Goal: Task Accomplishment & Management: Use online tool/utility

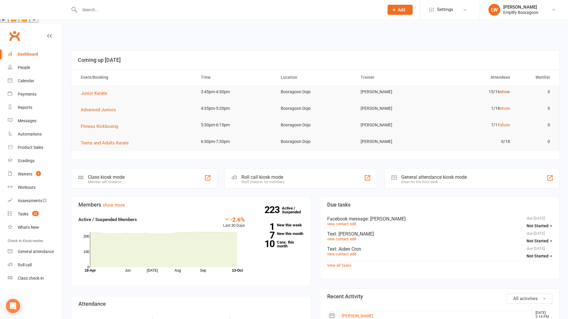
click at [505, 89] on link "show" at bounding box center [505, 91] width 10 height 5
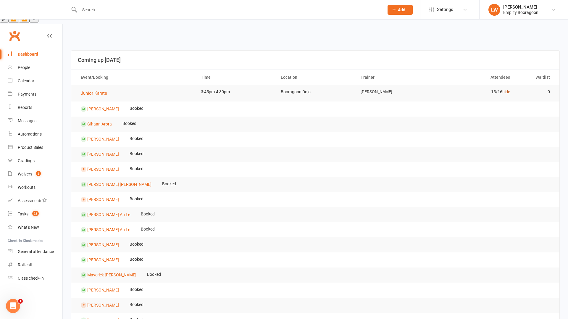
click at [505, 89] on link "hide" at bounding box center [506, 91] width 8 height 5
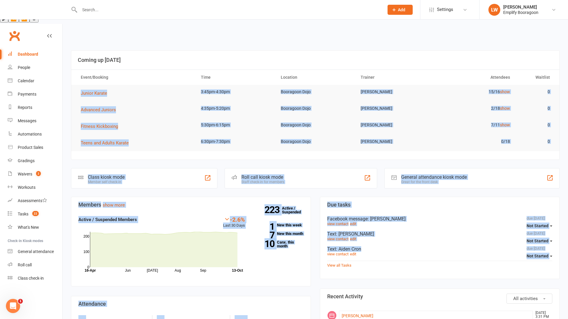
drag, startPoint x: 321, startPoint y: 229, endPoint x: 79, endPoint y: 65, distance: 292.9
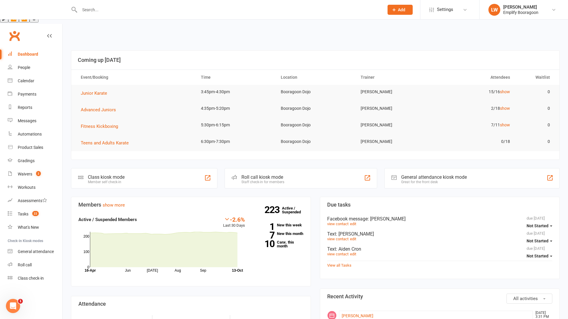
click at [136, 51] on header "Coming up [DATE]" at bounding box center [315, 60] width 488 height 19
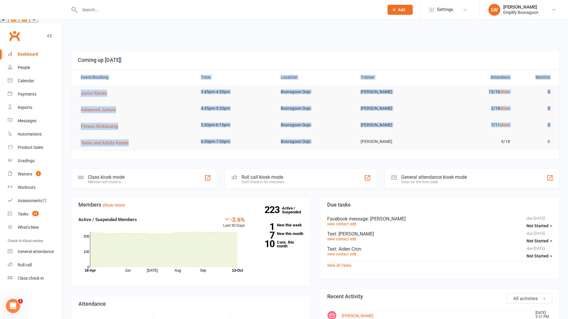
drag, startPoint x: 398, startPoint y: 116, endPoint x: 350, endPoint y: 46, distance: 84.8
click at [350, 50] on section "Coming up Today Event/Booking Time Location Trainer Attendees Waitlist Junior K…" at bounding box center [315, 104] width 488 height 109
click at [407, 101] on tr "Advanced Juniors 4:35pm-5:20pm Booragoon Dojo Lucas Waddams 2/18 show 0" at bounding box center [315, 109] width 488 height 17
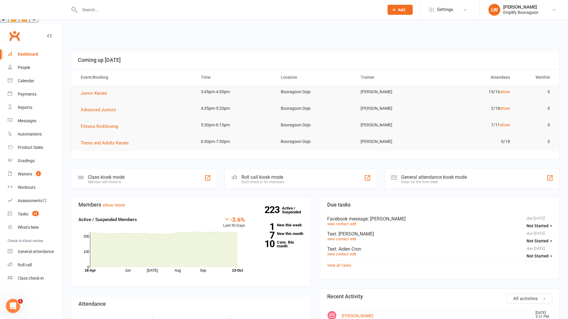
drag, startPoint x: 560, startPoint y: 120, endPoint x: 230, endPoint y: 132, distance: 329.8
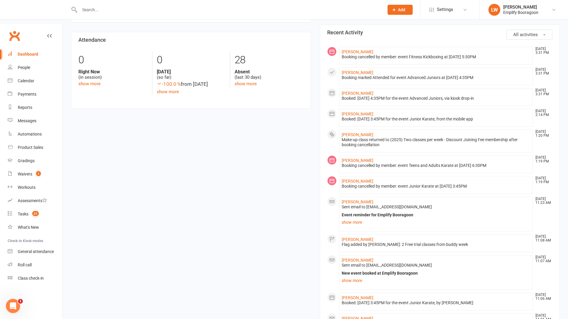
scroll to position [263, 0]
click at [21, 171] on div "Waivers" at bounding box center [25, 173] width 14 height 5
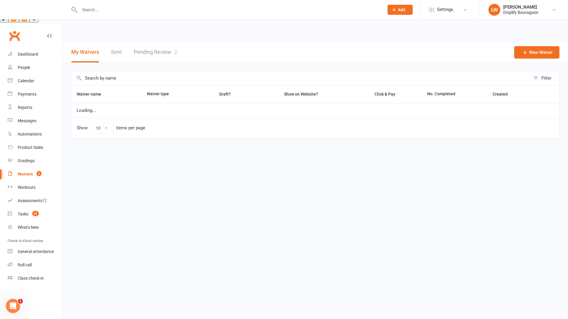
click at [156, 42] on link "Pending Review 2" at bounding box center [155, 52] width 43 height 20
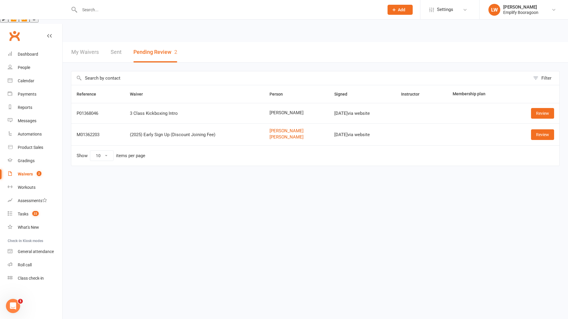
click at [94, 42] on link "My Waivers" at bounding box center [84, 52] width 27 height 20
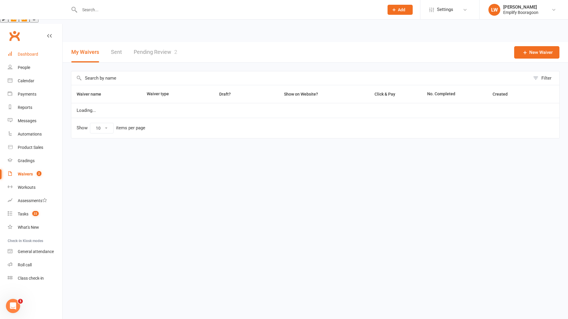
click at [41, 48] on link "Dashboard" at bounding box center [35, 54] width 55 height 13
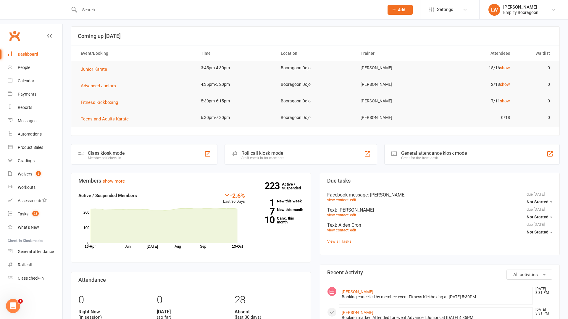
scroll to position [22, 0]
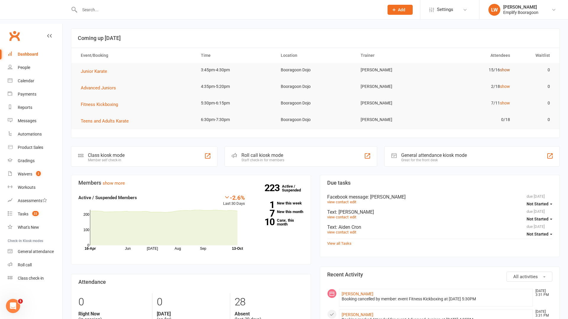
click at [505, 67] on link "show" at bounding box center [505, 69] width 10 height 5
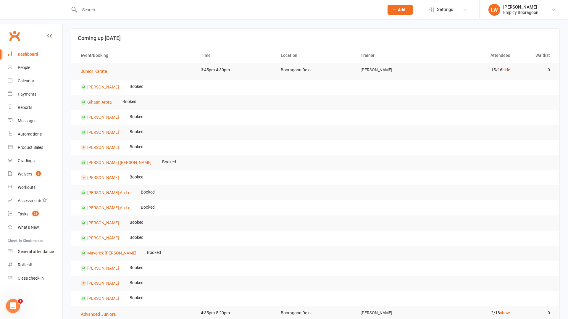
click at [503, 67] on link "hide" at bounding box center [506, 69] width 8 height 5
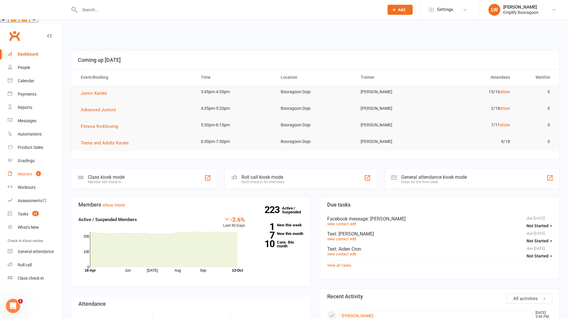
click at [25, 171] on div "Waivers" at bounding box center [25, 173] width 14 height 5
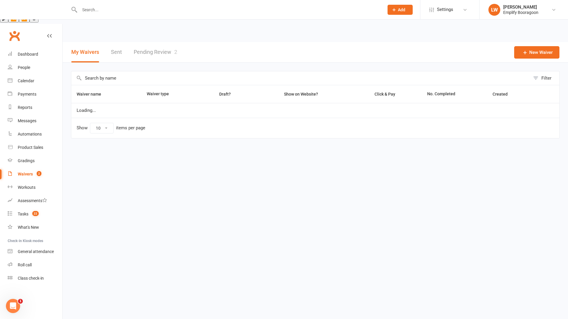
click at [154, 42] on link "Pending Review 2" at bounding box center [155, 52] width 43 height 20
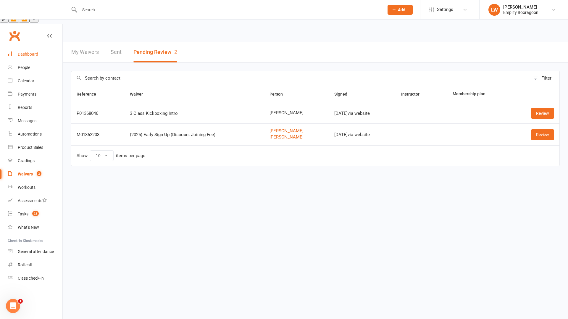
click at [34, 48] on link "Dashboard" at bounding box center [35, 54] width 55 height 13
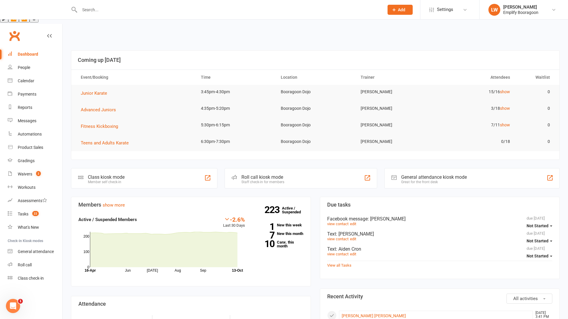
click at [92, 9] on input "text" at bounding box center [229, 10] width 302 height 8
click at [502, 89] on link "show" at bounding box center [505, 91] width 10 height 5
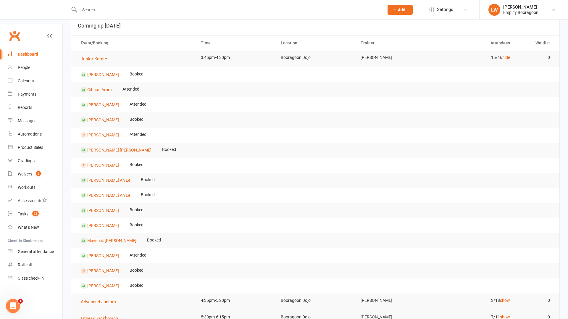
scroll to position [34, 0]
click at [36, 74] on link "Calendar" at bounding box center [35, 80] width 55 height 13
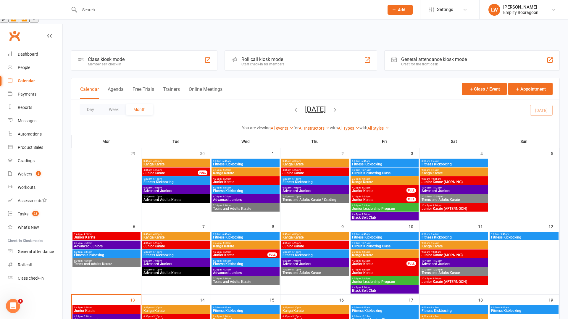
click at [542, 99] on div "Day Week Month [DATE] [DATE] Sun Mon Tue Wed Thu Fri Sat 28 29 30 01 02 03 04 0…" at bounding box center [315, 110] width 488 height 22
click at [543, 99] on div "Day Week Month [DATE] [DATE] Sun Mon Tue Wed Thu Fri Sat 28 29 30 01 02 03 04 0…" at bounding box center [315, 110] width 488 height 22
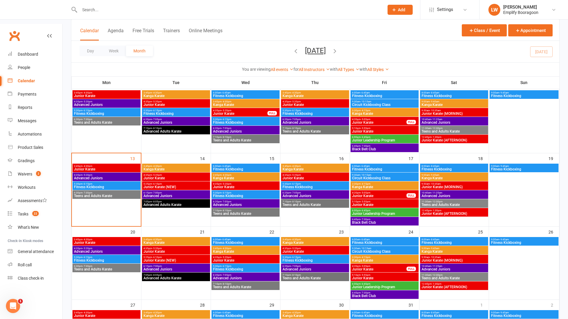
scroll to position [148, 0]
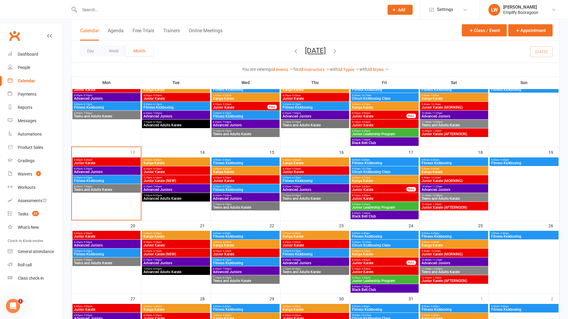
click at [102, 161] on span "Junior Karate" at bounding box center [107, 163] width 66 height 4
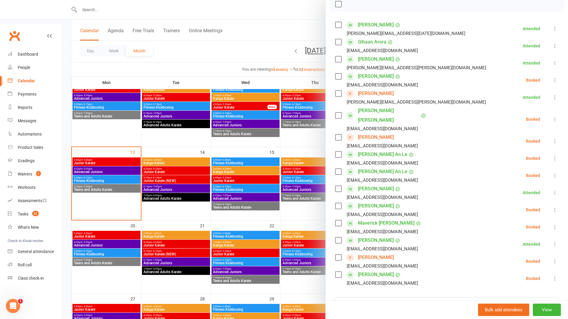
scroll to position [92, 0]
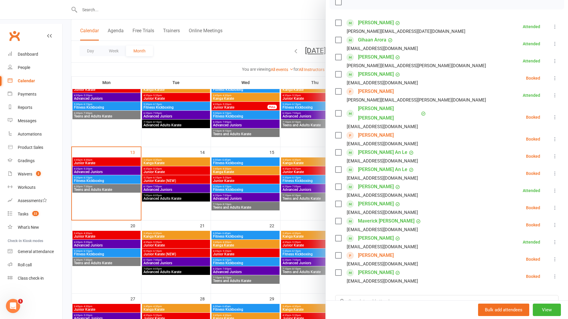
click at [552, 256] on icon at bounding box center [555, 259] width 6 height 6
click at [522, 288] on link "Check in" at bounding box center [528, 294] width 59 height 12
click at [556, 136] on icon at bounding box center [555, 139] width 6 height 6
click at [532, 168] on link "Check in" at bounding box center [528, 174] width 59 height 12
click at [19, 48] on link "Dashboard" at bounding box center [35, 54] width 55 height 13
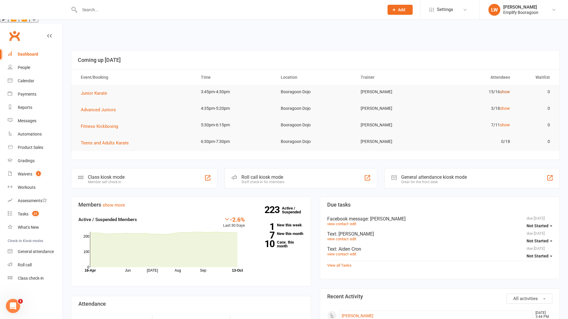
click at [506, 89] on link "show" at bounding box center [505, 91] width 10 height 5
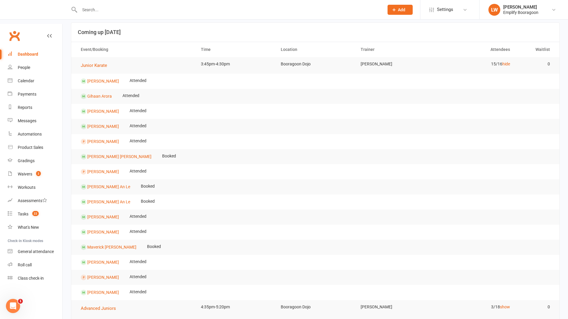
scroll to position [29, 0]
click at [30, 74] on link "Calendar" at bounding box center [35, 80] width 55 height 13
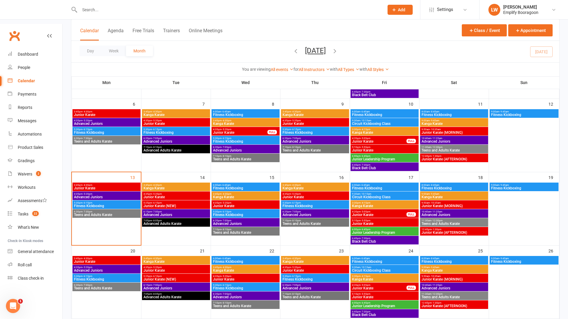
scroll to position [129, 0]
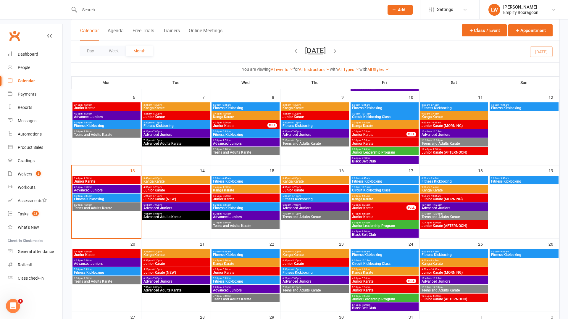
click at [101, 177] on span "3:45pm - 4:30pm" at bounding box center [107, 178] width 66 height 3
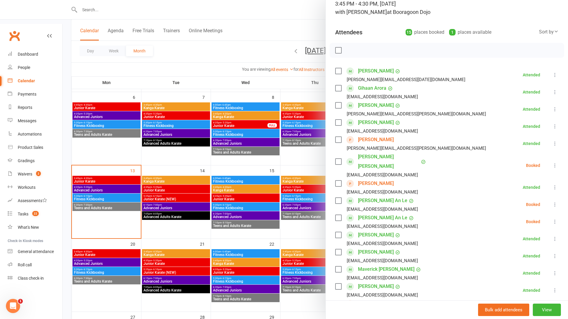
scroll to position [44, 0]
click at [554, 162] on icon at bounding box center [555, 165] width 6 height 6
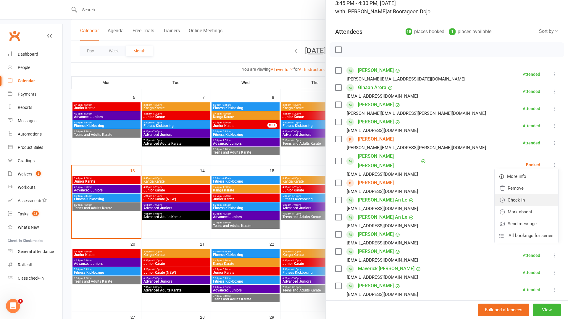
click at [533, 196] on link "Check in" at bounding box center [526, 200] width 64 height 12
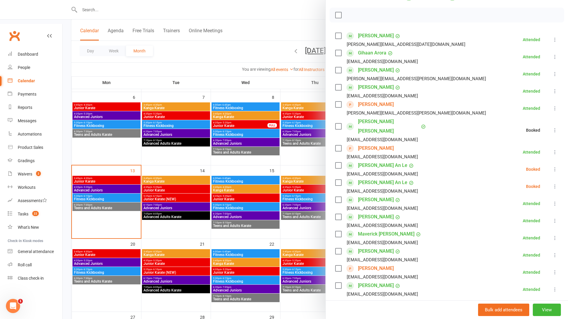
scroll to position [82, 0]
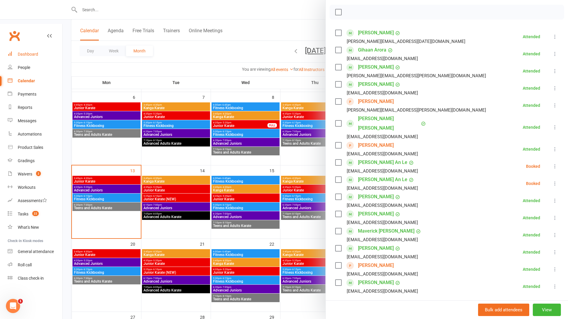
click at [31, 48] on link "Dashboard" at bounding box center [35, 54] width 55 height 13
